Goal: Information Seeking & Learning: Learn about a topic

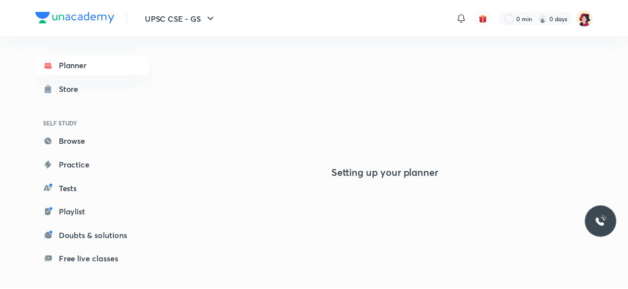
scroll to position [45, 0]
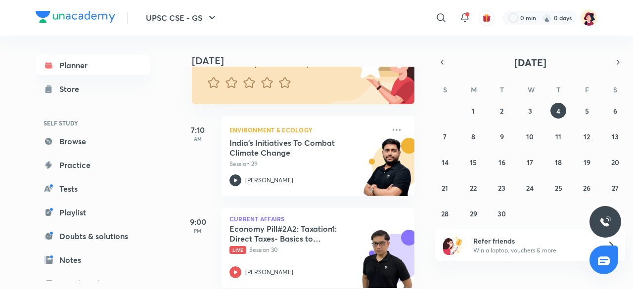
scroll to position [114, 0]
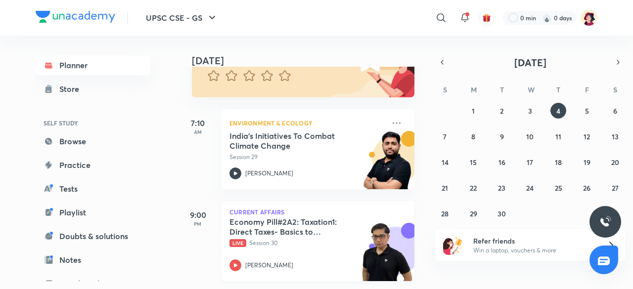
click at [245, 220] on h5 "Economy Pill#2A2: Taxation1: Direct Taxes- Basics to Corporation Tax, DDT etc" at bounding box center [291, 227] width 123 height 20
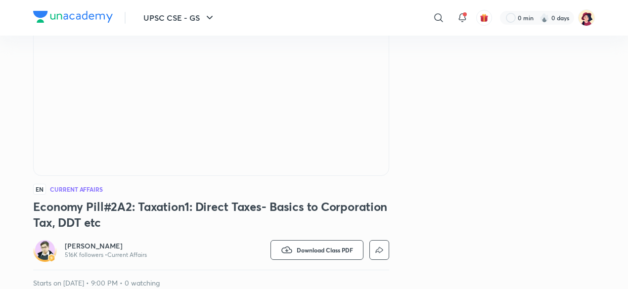
scroll to position [131, 0]
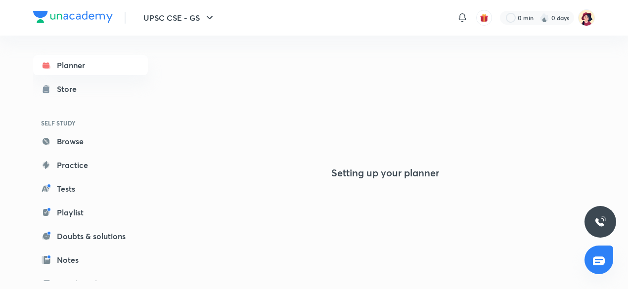
scroll to position [45, 0]
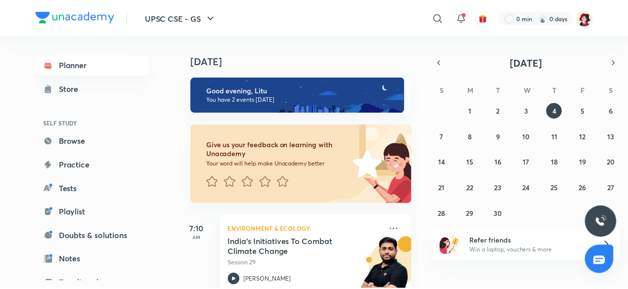
scroll to position [114, 0]
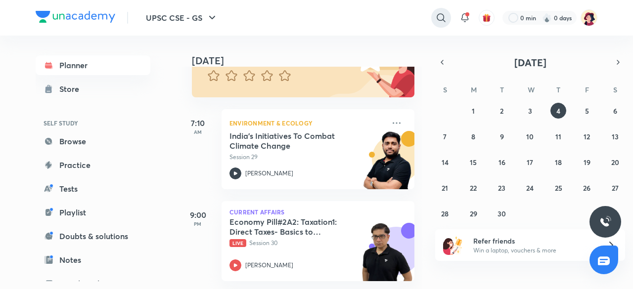
click at [441, 13] on icon at bounding box center [441, 18] width 12 height 12
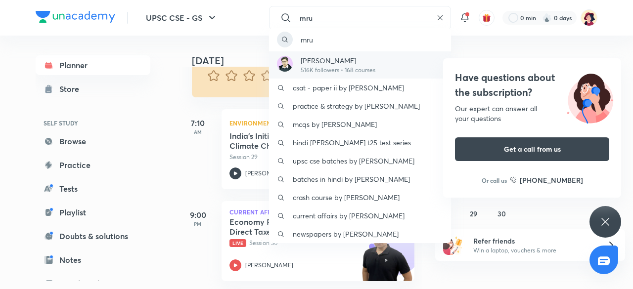
type input "mru"
click at [324, 65] on p "[PERSON_NAME]" at bounding box center [338, 60] width 75 height 10
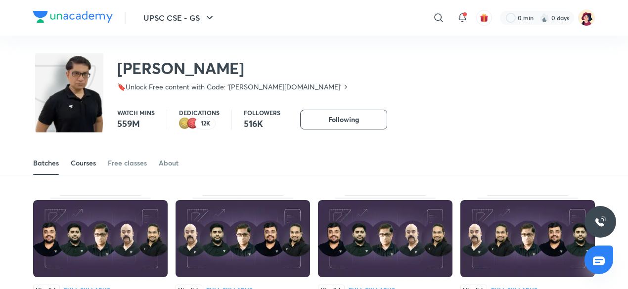
click at [83, 162] on div "Courses" at bounding box center [83, 163] width 25 height 10
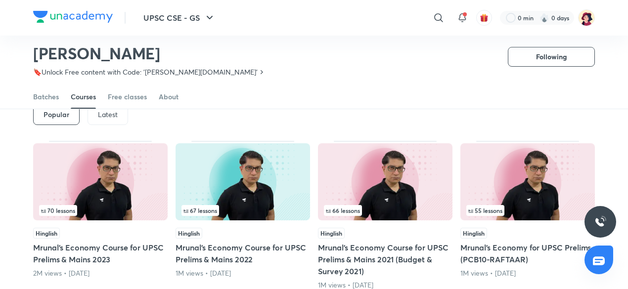
scroll to position [43, 0]
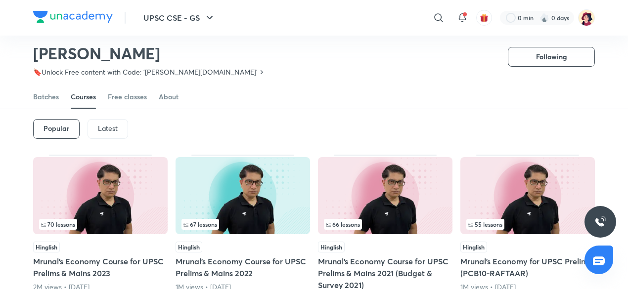
click at [103, 129] on p "Latest" at bounding box center [108, 129] width 20 height 8
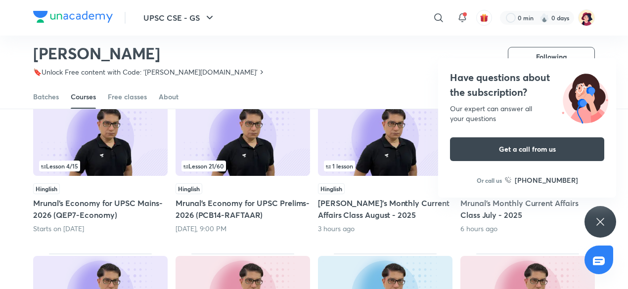
scroll to position [101, 0]
click at [220, 207] on h5 "Mrunal’s Economy for UPSC Prelims-2026 (PCB14-RAFTAAR)" at bounding box center [243, 209] width 135 height 24
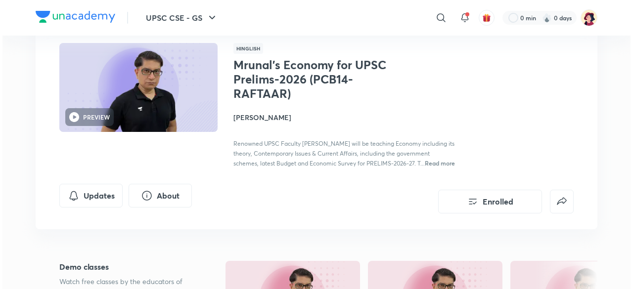
scroll to position [69, 0]
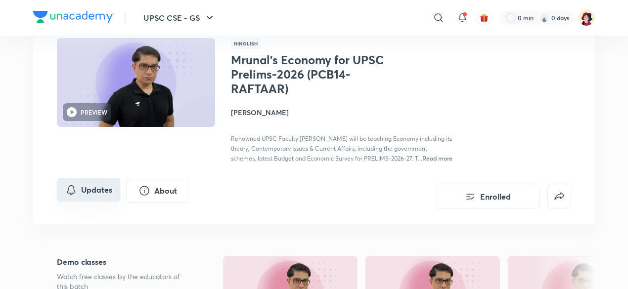
click at [93, 200] on button "Updates" at bounding box center [88, 190] width 63 height 24
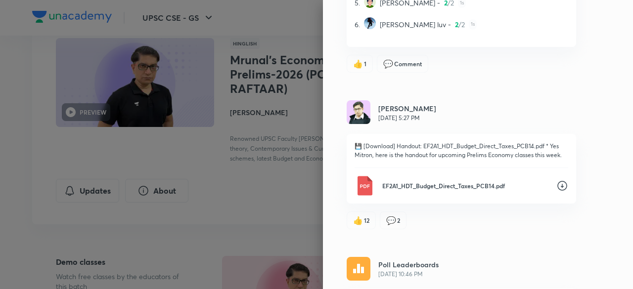
scroll to position [1453, 0]
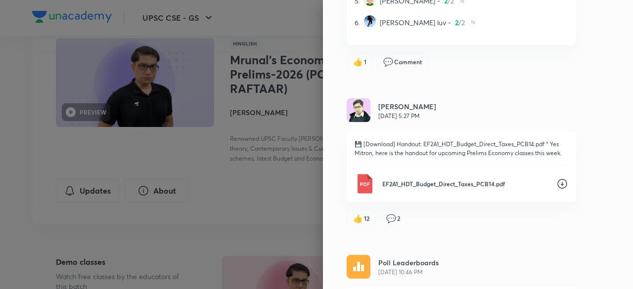
click at [557, 190] on icon at bounding box center [563, 184] width 12 height 12
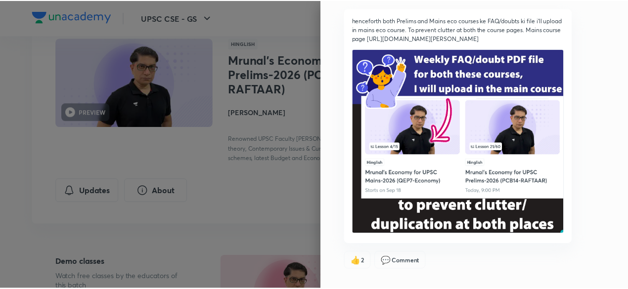
scroll to position [0, 0]
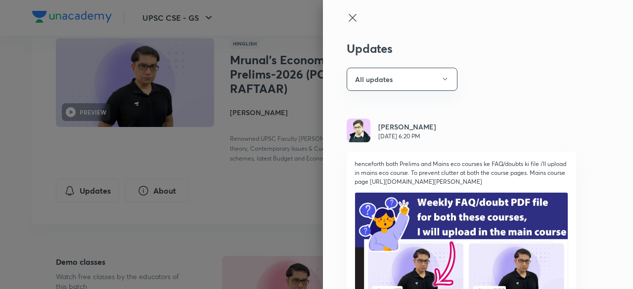
click at [349, 17] on icon at bounding box center [352, 17] width 7 height 7
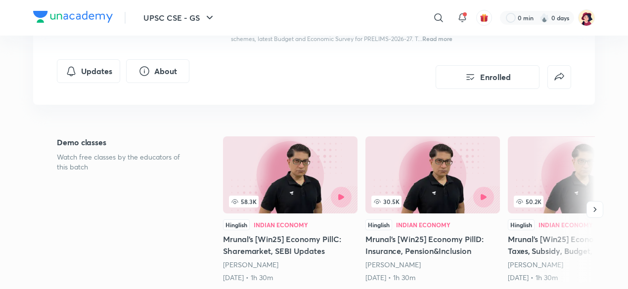
scroll to position [189, 0]
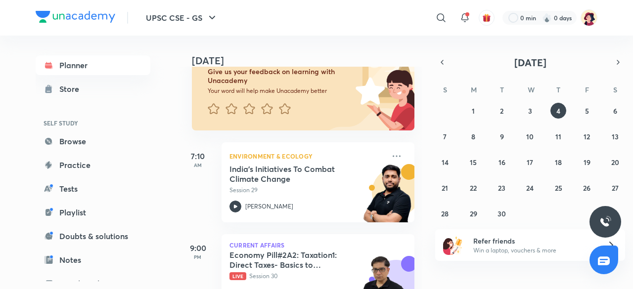
scroll to position [114, 0]
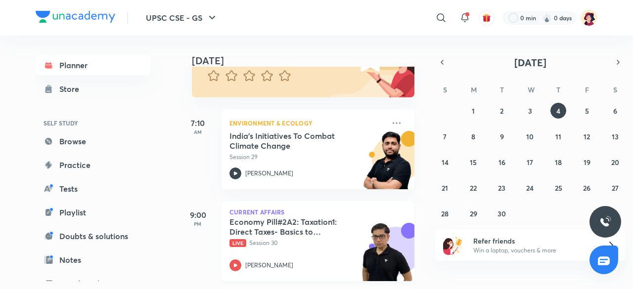
click at [247, 220] on h5 "Economy Pill#2A2: Taxation1: Direct Taxes- Basics to Corporation Tax, DDT etc" at bounding box center [291, 227] width 123 height 20
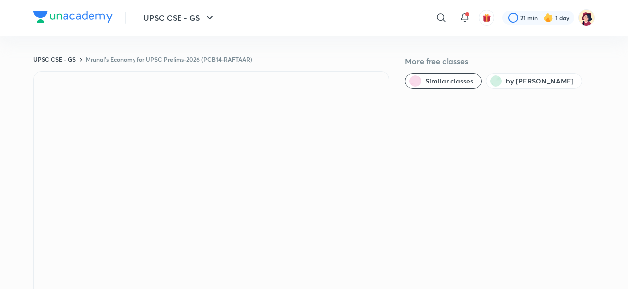
scroll to position [45, 0]
